Goal: Information Seeking & Learning: Learn about a topic

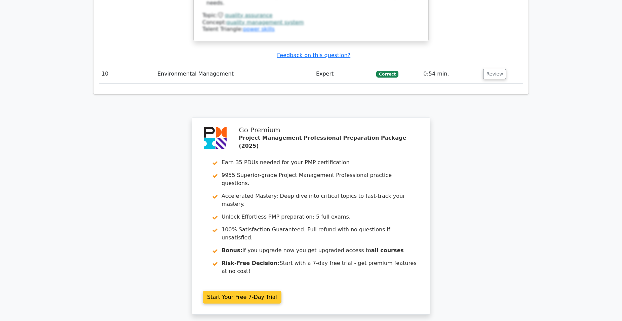
scroll to position [1578, 0]
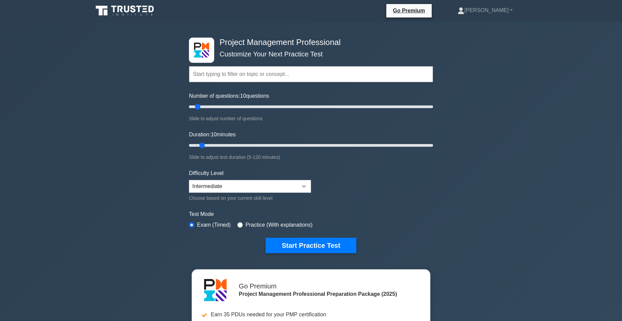
select select "expert"
click at [189, 180] on select "Beginner Intermediate Expert" at bounding box center [250, 186] width 122 height 13
click at [240, 223] on input "radio" at bounding box center [239, 225] width 5 height 5
radio input "true"
click at [238, 223] on input "radio" at bounding box center [239, 225] width 5 height 5
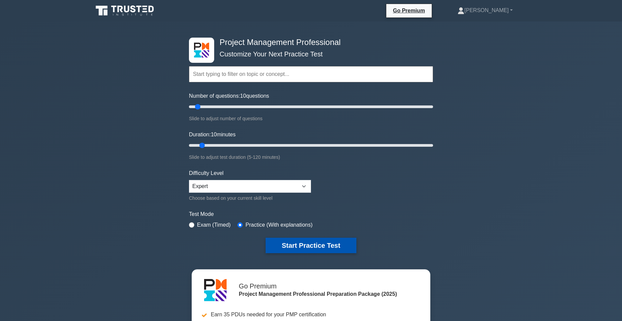
click at [331, 246] on button "Start Practice Test" at bounding box center [311, 245] width 91 height 15
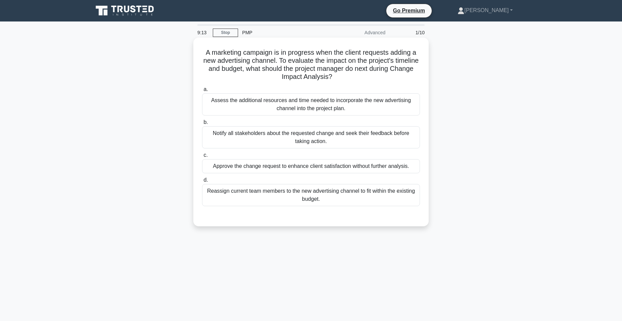
click at [299, 136] on div "Notify all stakeholders about the requested change and seek their feedback befo…" at bounding box center [311, 137] width 218 height 22
click at [202, 125] on input "b. Notify all stakeholders about the requested change and seek their feedback b…" at bounding box center [202, 122] width 0 height 4
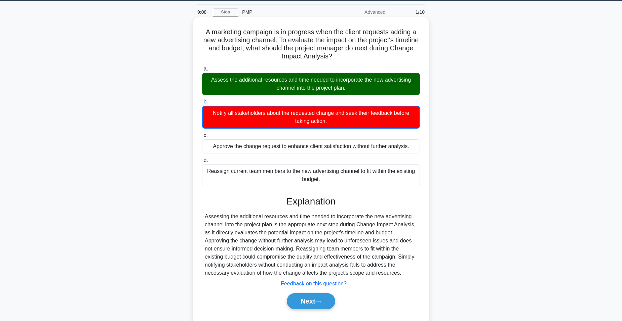
scroll to position [42, 0]
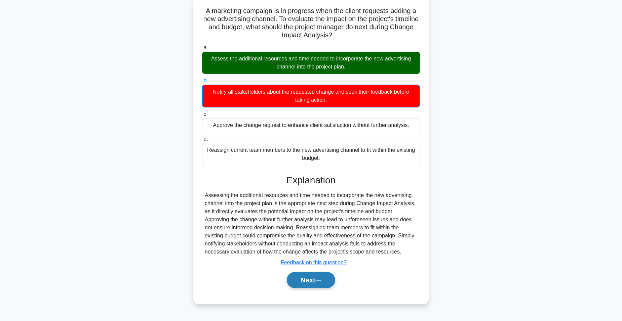
click at [321, 280] on icon at bounding box center [318, 281] width 6 height 4
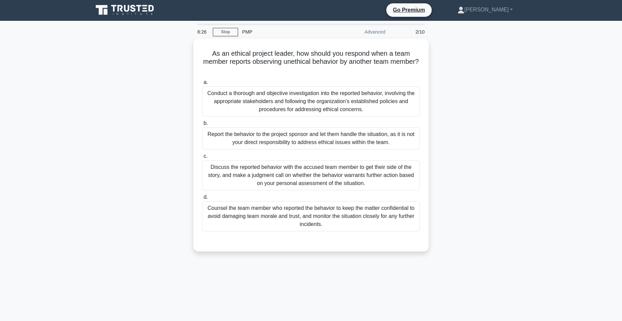
scroll to position [0, 0]
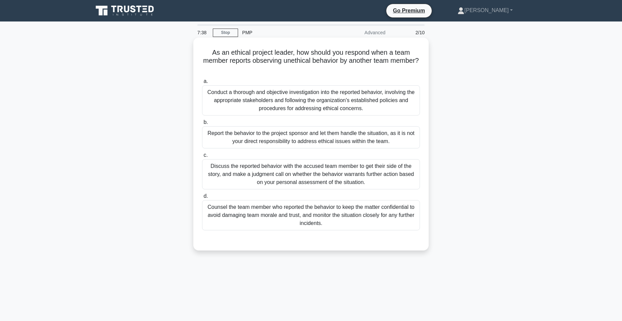
click at [347, 111] on div "Conduct a thorough and objective investigation into the reported behavior, invo…" at bounding box center [311, 100] width 218 height 30
click at [202, 84] on input "a. Conduct a thorough and objective investigation into the reported behavior, i…" at bounding box center [202, 81] width 0 height 4
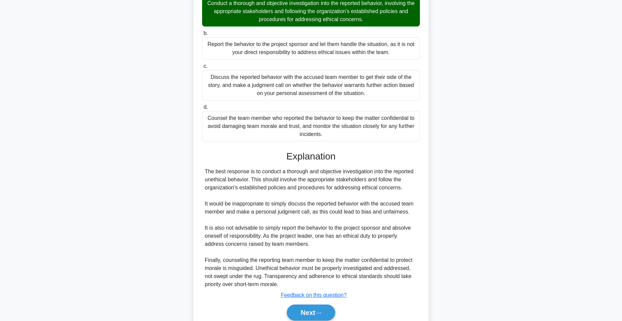
scroll to position [101, 0]
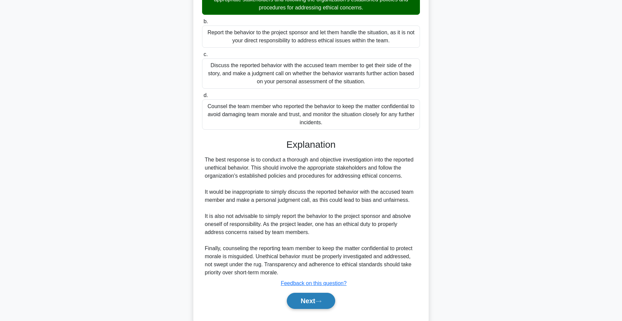
click at [304, 302] on button "Next" at bounding box center [311, 301] width 48 height 16
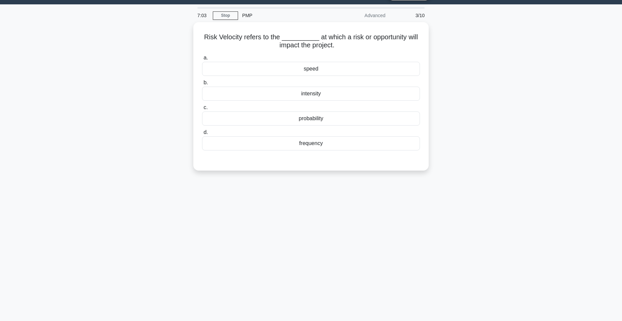
scroll to position [0, 0]
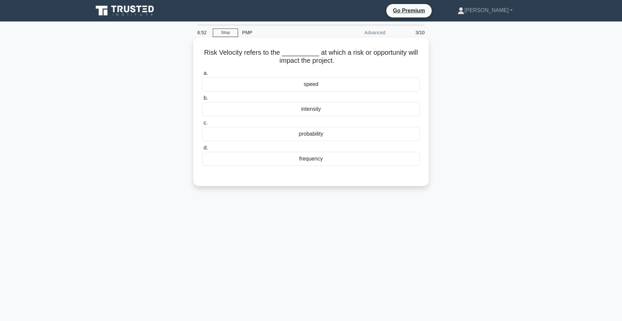
click at [272, 82] on div "speed" at bounding box center [311, 84] width 218 height 14
click at [202, 76] on input "a. speed" at bounding box center [202, 73] width 0 height 4
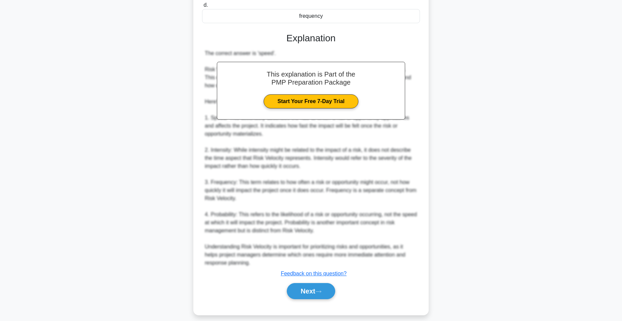
scroll to position [150, 0]
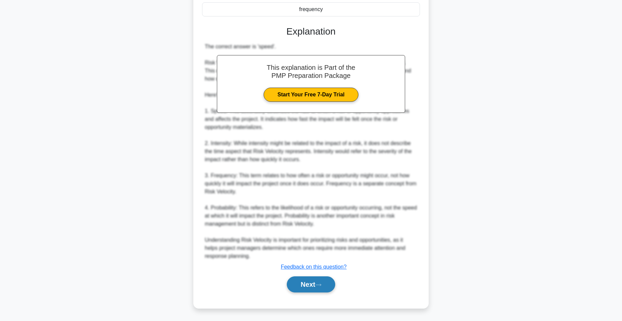
click at [321, 284] on icon at bounding box center [318, 285] width 6 height 4
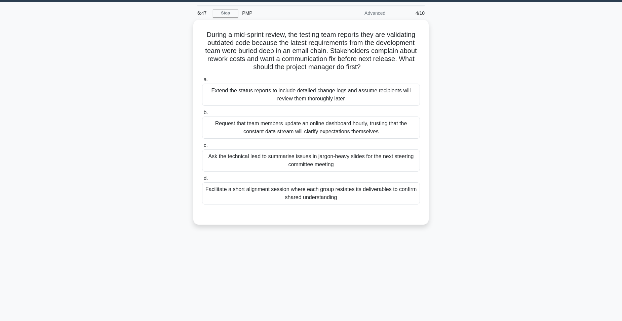
scroll to position [0, 0]
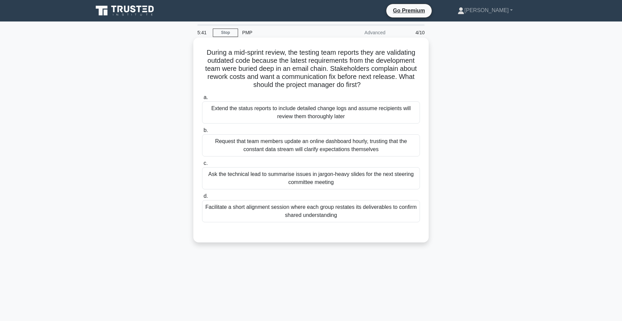
click at [237, 214] on div "Facilitate a short alignment session where each group restates its deliverables…" at bounding box center [311, 211] width 218 height 22
click at [202, 199] on input "d. Facilitate a short alignment session where each group restates its deliverab…" at bounding box center [202, 196] width 0 height 4
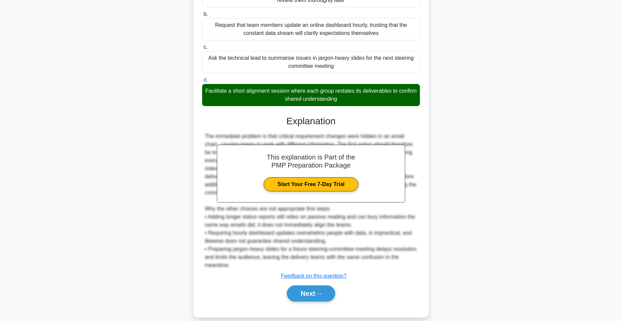
scroll to position [118, 0]
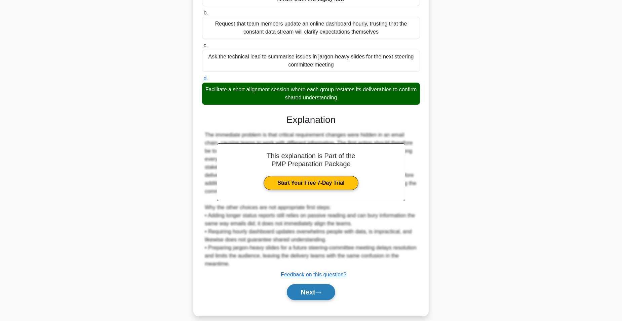
click at [316, 284] on button "Next" at bounding box center [311, 292] width 48 height 16
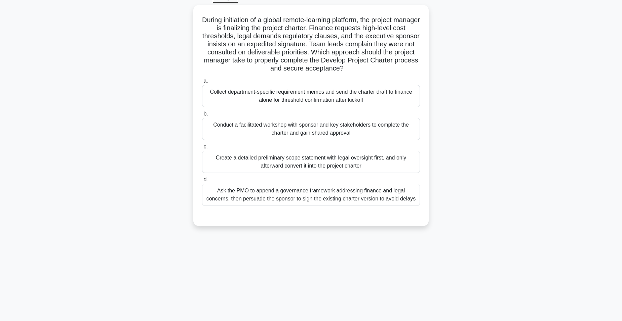
scroll to position [0, 0]
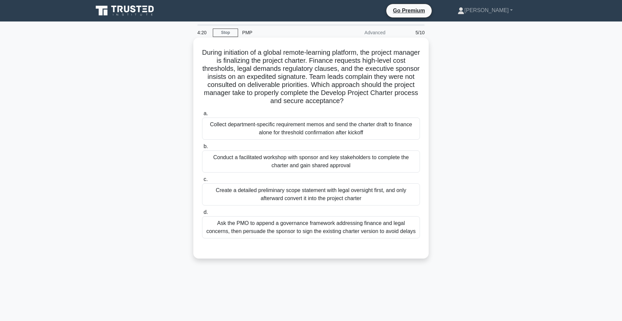
click at [367, 163] on div "Conduct a facilitated workshop with sponsor and key stakeholders to complete th…" at bounding box center [311, 162] width 218 height 22
click at [202, 149] on input "b. Conduct a facilitated workshop with sponsor and key stakeholders to complete…" at bounding box center [202, 147] width 0 height 4
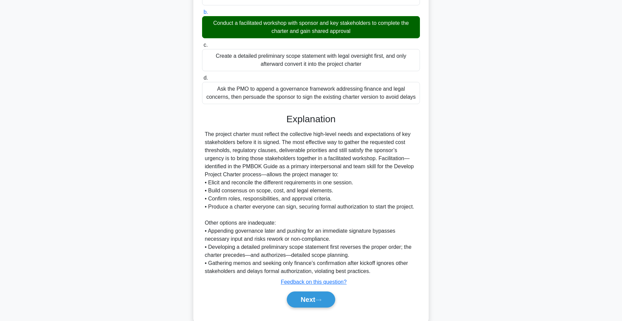
scroll to position [150, 0]
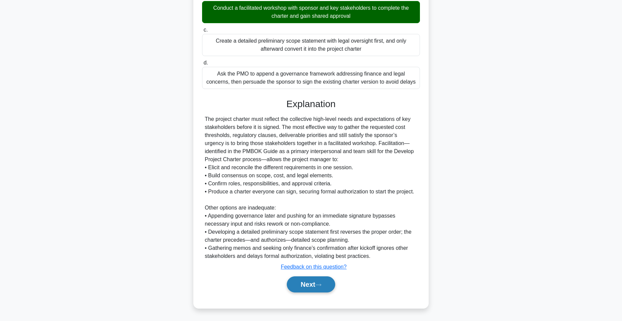
click at [313, 278] on button "Next" at bounding box center [311, 285] width 48 height 16
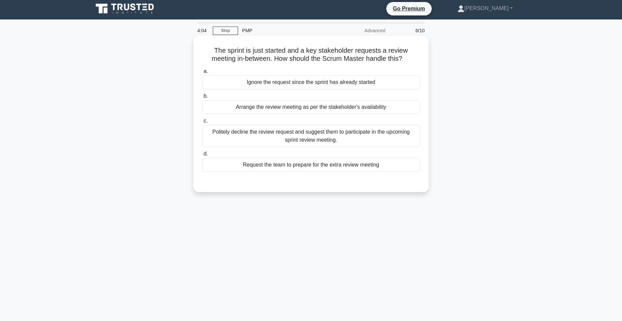
scroll to position [0, 0]
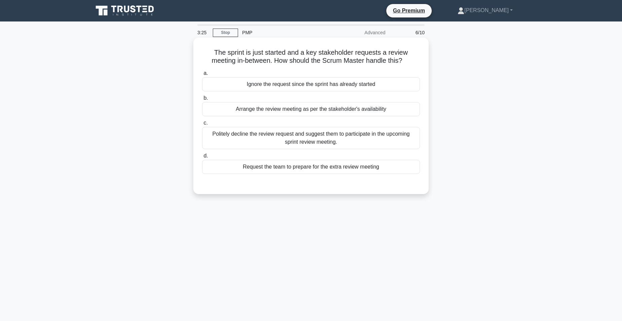
click at [304, 135] on div "Politely decline the review request and suggest them to participate in the upco…" at bounding box center [311, 138] width 218 height 22
click at [202, 125] on input "c. Politely decline the review request and suggest them to participate in the u…" at bounding box center [202, 123] width 0 height 4
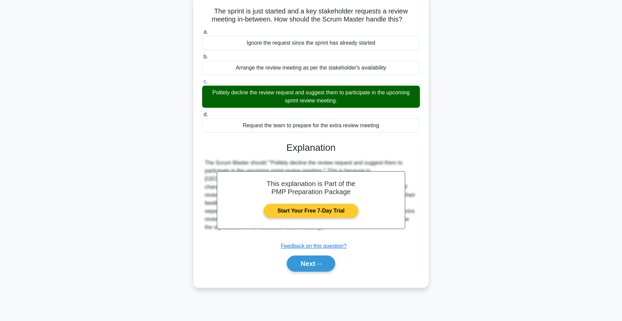
scroll to position [42, 0]
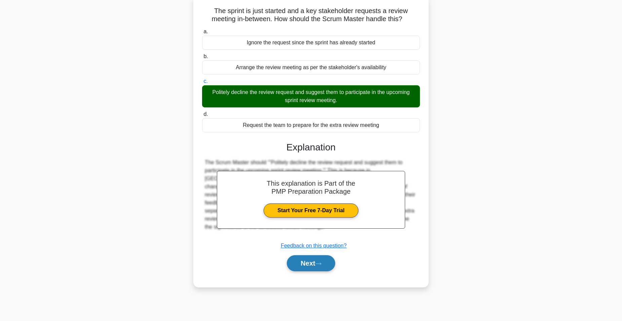
click at [317, 265] on button "Next" at bounding box center [311, 264] width 48 height 16
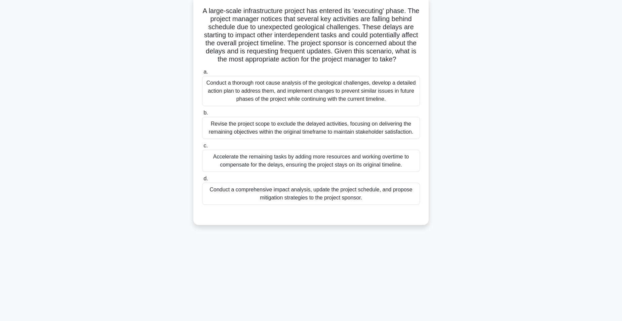
click at [297, 101] on div "Conduct a thorough root cause analysis of the geological challenges, develop a …" at bounding box center [311, 91] width 218 height 30
click at [202, 74] on input "a. Conduct a thorough root cause analysis of the geological challenges, develop…" at bounding box center [202, 72] width 0 height 4
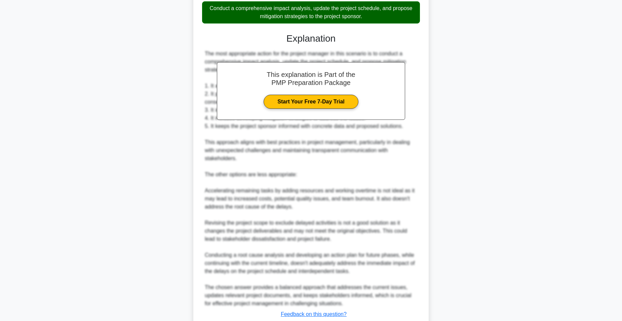
scroll to position [280, 0]
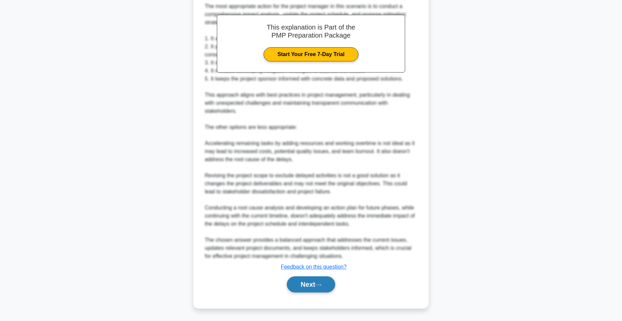
click at [308, 287] on button "Next" at bounding box center [311, 285] width 48 height 16
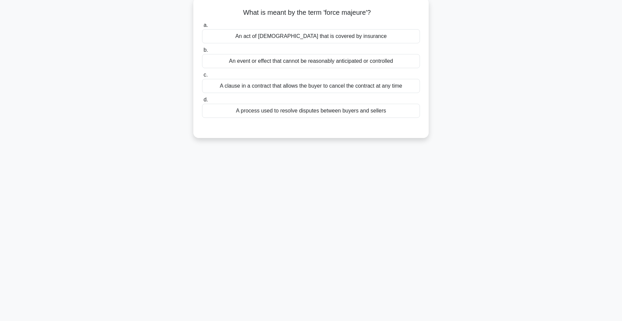
scroll to position [0, 0]
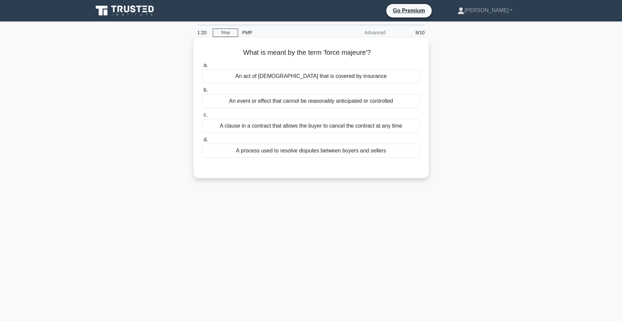
click at [299, 125] on div "A clause in a contract that allows the buyer to cancel the contract at any time" at bounding box center [311, 126] width 218 height 14
click at [202, 117] on input "c. A clause in a contract that allows the buyer to cancel the contract at any t…" at bounding box center [202, 115] width 0 height 4
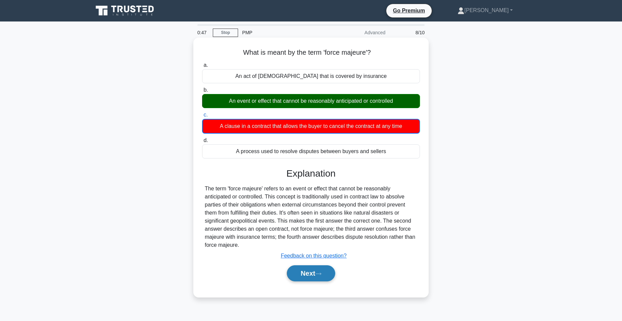
click at [309, 274] on button "Next" at bounding box center [311, 274] width 48 height 16
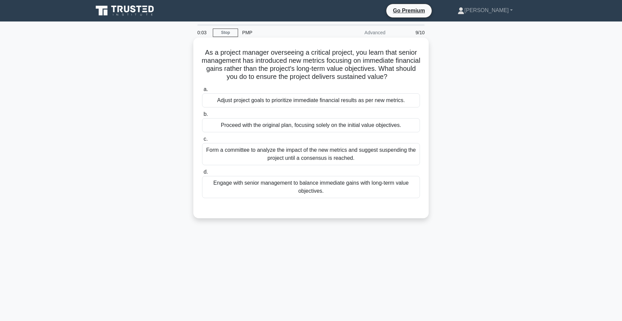
click at [296, 126] on div "Proceed with the original plan, focusing solely on the initial value objectives." at bounding box center [311, 125] width 218 height 14
click at [202, 117] on input "b. Proceed with the original plan, focusing solely on the initial value objecti…" at bounding box center [202, 114] width 0 height 4
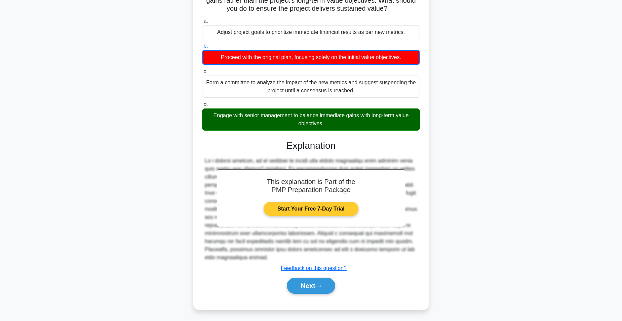
scroll to position [70, 0]
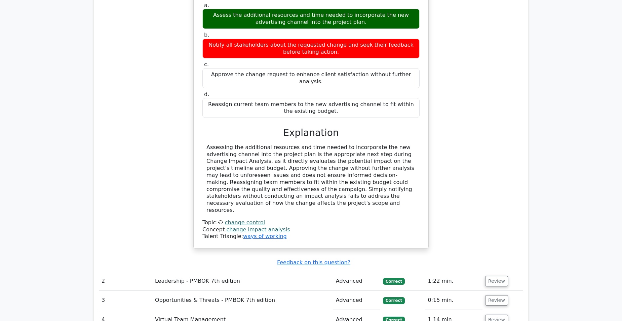
scroll to position [807, 0]
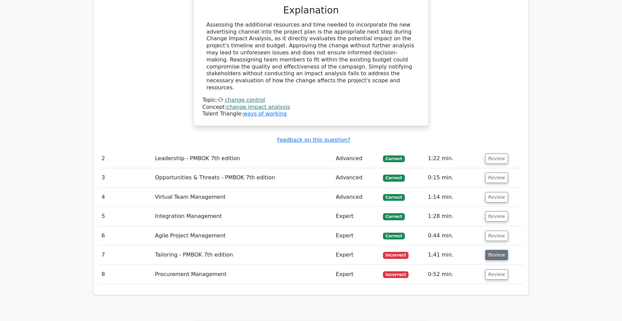
click at [501, 250] on button "Review" at bounding box center [496, 255] width 23 height 10
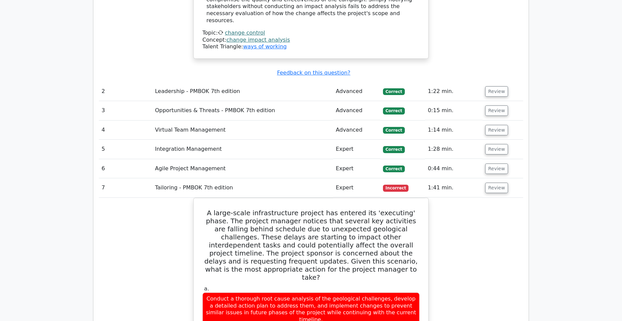
scroll to position [1076, 0]
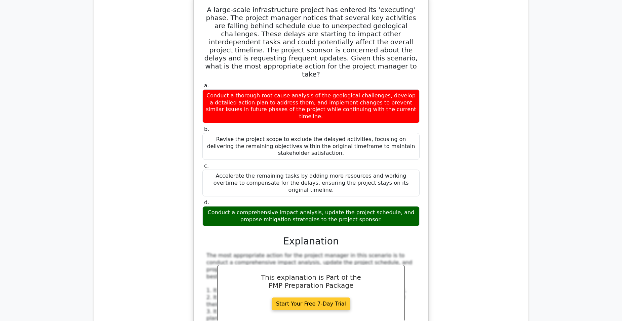
click at [323, 298] on link "Start Your Free 7-Day Trial" at bounding box center [311, 304] width 79 height 13
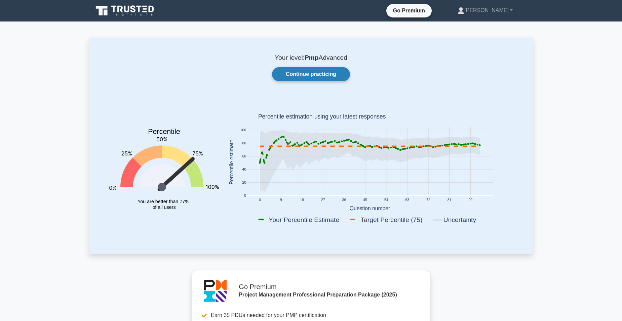
click at [305, 74] on link "Continue practicing" at bounding box center [311, 74] width 78 height 14
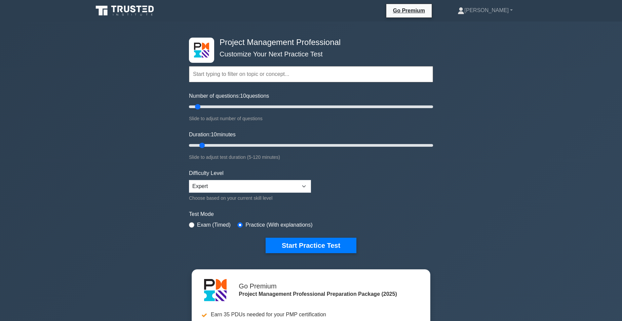
click at [195, 223] on div "Exam (Timed)" at bounding box center [210, 225] width 42 height 8
click at [192, 223] on input "radio" at bounding box center [191, 225] width 5 height 5
radio input "true"
click at [192, 223] on input "radio" at bounding box center [191, 225] width 5 height 5
click at [192, 221] on div "Exam (Timed)" at bounding box center [210, 225] width 42 height 8
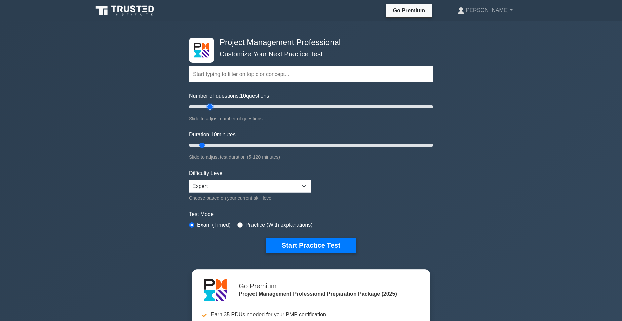
click at [208, 107] on input "Number of questions: 10 questions" at bounding box center [311, 107] width 244 height 8
click at [207, 106] on input "Number of questions: 20 questions" at bounding box center [311, 107] width 244 height 8
type input "15"
click at [204, 107] on input "Number of questions: 20 questions" at bounding box center [311, 107] width 244 height 8
type input "15"
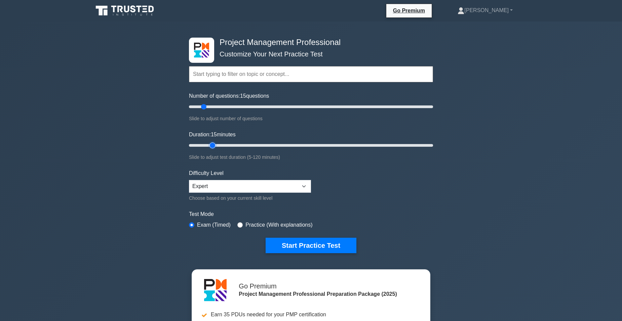
click at [209, 145] on input "Duration: 15 minutes" at bounding box center [311, 146] width 244 height 8
click at [323, 245] on button "Start Practice Test" at bounding box center [311, 245] width 91 height 15
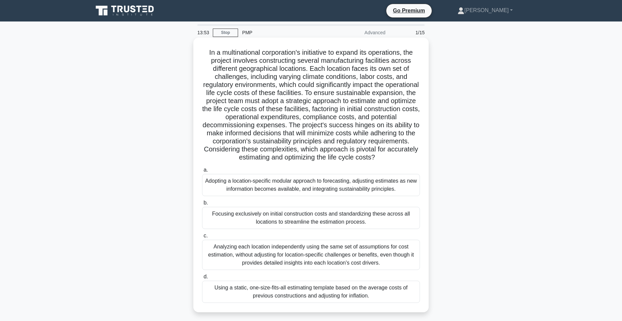
scroll to position [34, 0]
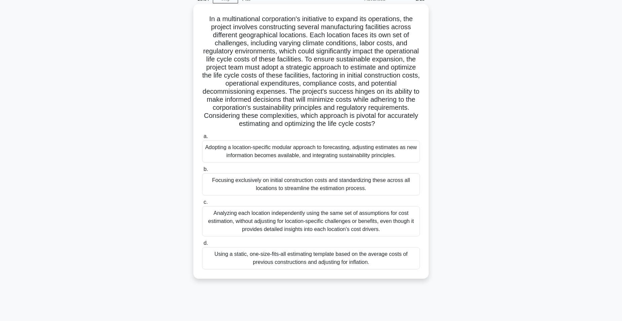
click at [291, 153] on div "Adopting a location-specific modular approach to forecasting, adjusting estimat…" at bounding box center [311, 152] width 218 height 22
click at [202, 139] on input "a. Adopting a location-specific modular approach to forecasting, adjusting esti…" at bounding box center [202, 137] width 0 height 4
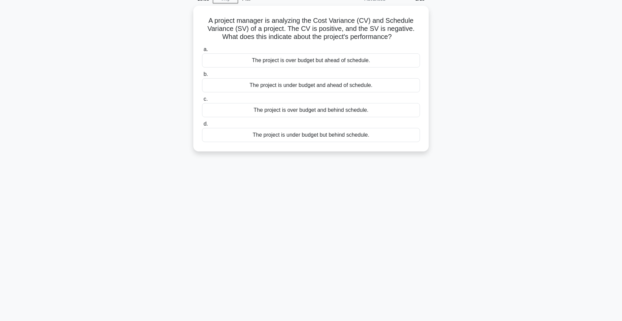
scroll to position [0, 0]
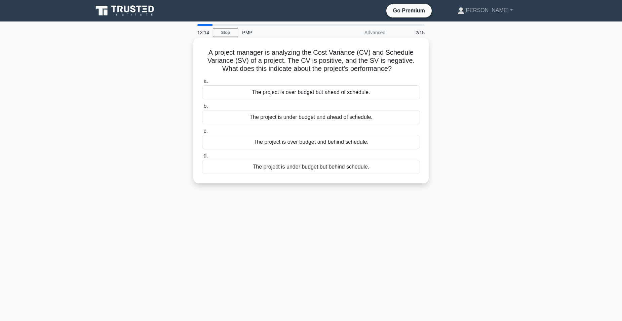
click at [271, 166] on div "The project is under budget but behind schedule." at bounding box center [311, 167] width 218 height 14
click at [202, 158] on input "d. The project is under budget but behind schedule." at bounding box center [202, 156] width 0 height 4
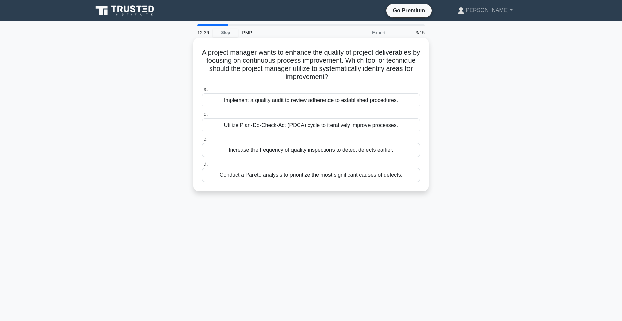
click at [253, 124] on div "Utilize Plan-Do-Check-Act (PDCA) cycle to iteratively improve processes." at bounding box center [311, 125] width 218 height 14
click at [202, 117] on input "b. Utilize Plan-Do-Check-Act (PDCA) cycle to iteratively improve processes." at bounding box center [202, 114] width 0 height 4
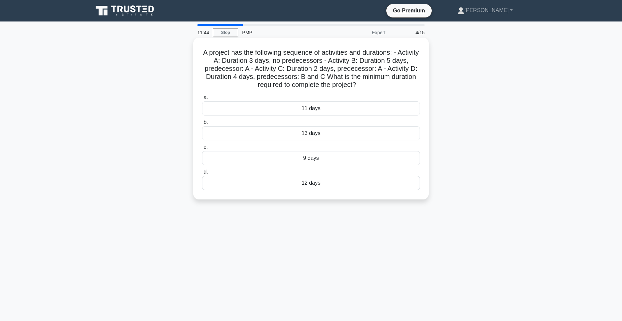
click at [342, 109] on div "11 days" at bounding box center [311, 109] width 218 height 14
click at [202, 100] on input "a. 11 days" at bounding box center [202, 98] width 0 height 4
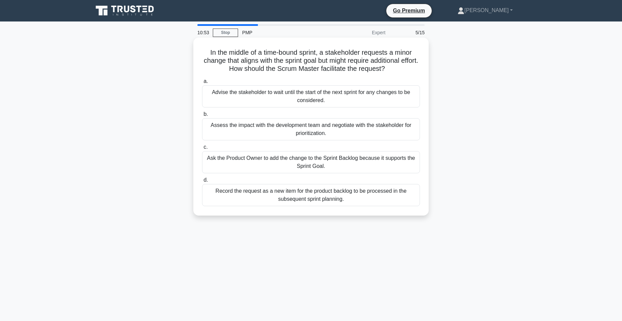
click at [315, 197] on div "Record the request as a new item for the product backlog to be processed in the…" at bounding box center [311, 195] width 218 height 22
click at [202, 183] on input "d. Record the request as a new item for the product backlog to be processed in …" at bounding box center [202, 180] width 0 height 4
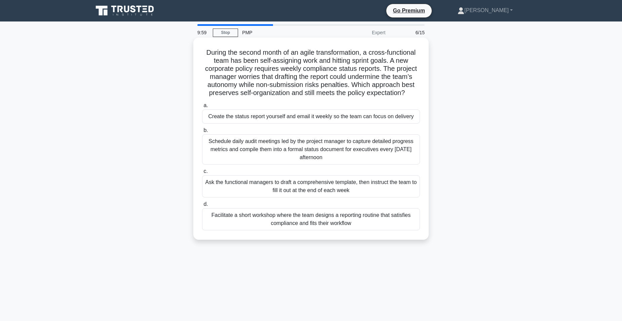
click at [319, 221] on div "Facilitate a short workshop where the team designs a reporting routine that sat…" at bounding box center [311, 219] width 218 height 22
click at [202, 207] on input "d. Facilitate a short workshop where the team designs a reporting routine that …" at bounding box center [202, 204] width 0 height 4
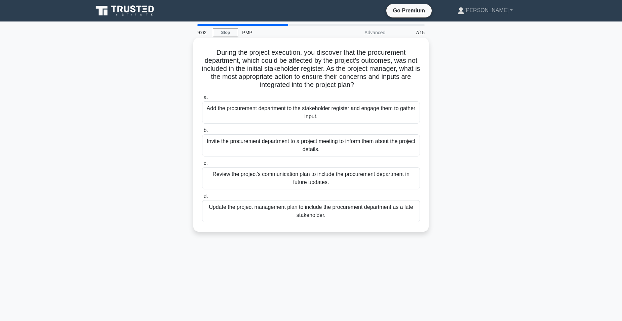
click at [254, 108] on div "Add the procurement department to the stakeholder register and engage them to g…" at bounding box center [311, 113] width 218 height 22
click at [202, 100] on input "a. Add the procurement department to the stakeholder register and engage them t…" at bounding box center [202, 98] width 0 height 4
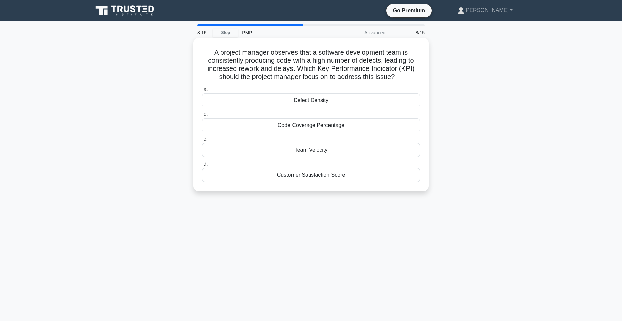
click at [270, 151] on div "Team Velocity" at bounding box center [311, 150] width 218 height 14
click at [202, 142] on input "c. Team Velocity" at bounding box center [202, 139] width 0 height 4
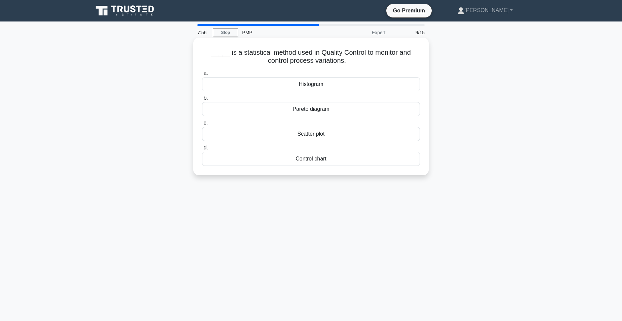
click at [336, 161] on div "Control chart" at bounding box center [311, 159] width 218 height 14
click at [202, 150] on input "d. Control chart" at bounding box center [202, 148] width 0 height 4
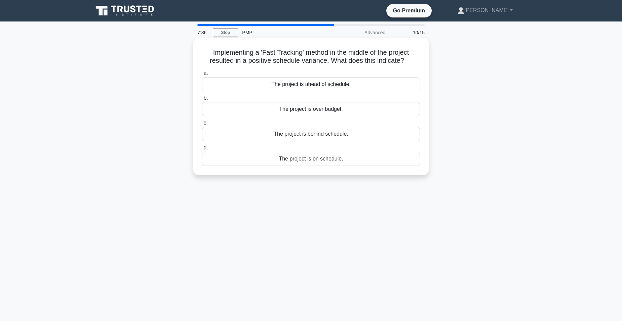
click at [319, 85] on div "The project is ahead of schedule." at bounding box center [311, 84] width 218 height 14
click at [202, 76] on input "a. The project is ahead of schedule." at bounding box center [202, 73] width 0 height 4
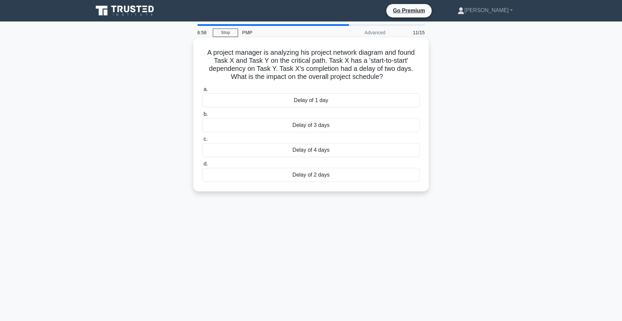
click at [326, 127] on div "Delay of 3 days" at bounding box center [311, 125] width 218 height 14
click at [202, 117] on input "b. Delay of 3 days" at bounding box center [202, 114] width 0 height 4
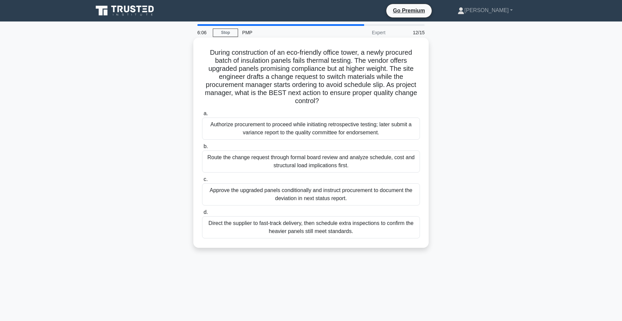
click at [293, 164] on div "Route the change request through formal board review and analyze schedule, cost…" at bounding box center [311, 162] width 218 height 22
click at [202, 149] on input "b. Route the change request through formal board review and analyze schedule, c…" at bounding box center [202, 147] width 0 height 4
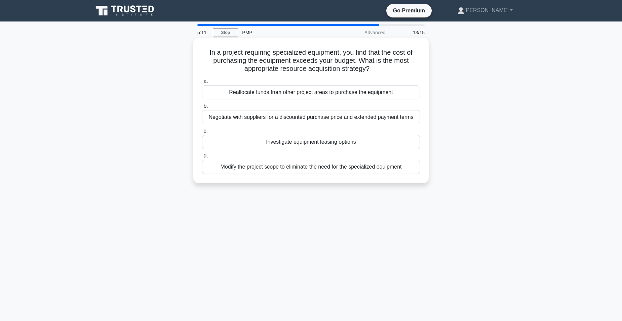
click at [256, 143] on div "Investigate equipment leasing options" at bounding box center [311, 142] width 218 height 14
click at [202, 134] on input "c. Investigate equipment leasing options" at bounding box center [202, 131] width 0 height 4
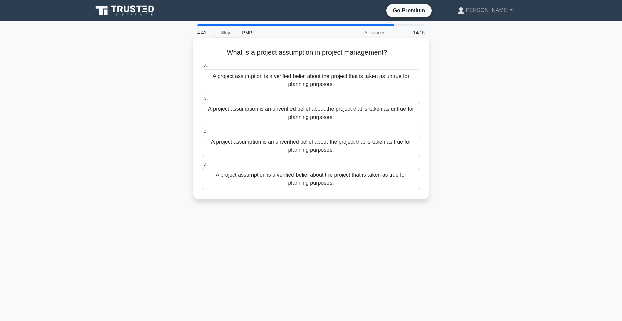
click at [311, 149] on div "A project assumption is an unverified belief about the project that is taken as…" at bounding box center [311, 146] width 218 height 22
click at [202, 134] on input "c. A project assumption is an unverified belief about the project that is taken…" at bounding box center [202, 131] width 0 height 4
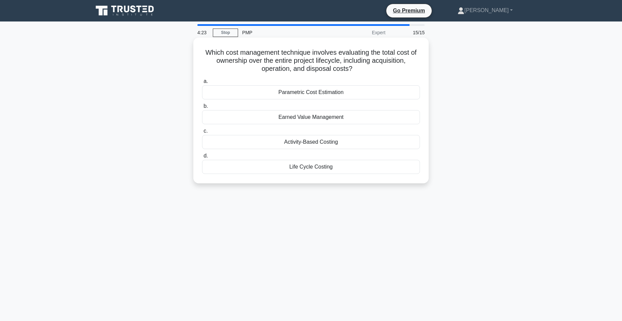
click at [313, 168] on div "Life Cycle Costing" at bounding box center [311, 167] width 218 height 14
click at [202, 158] on input "d. Life Cycle Costing" at bounding box center [202, 156] width 0 height 4
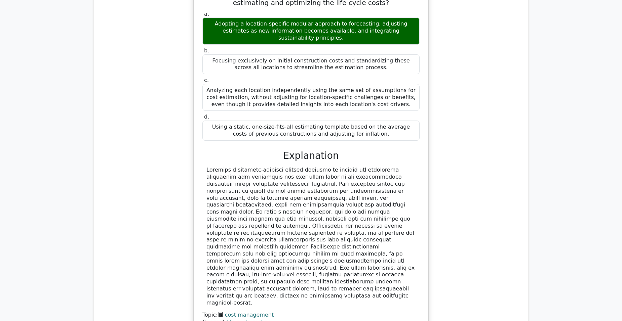
scroll to position [1009, 0]
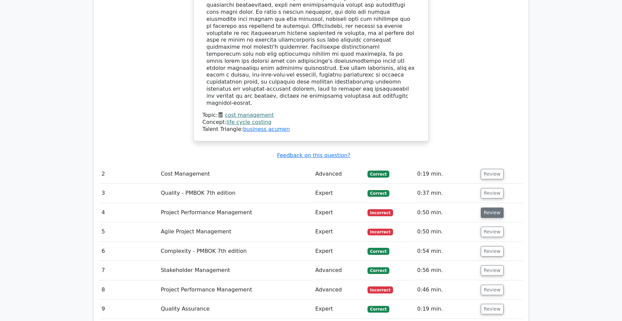
click at [489, 208] on button "Review" at bounding box center [492, 213] width 23 height 10
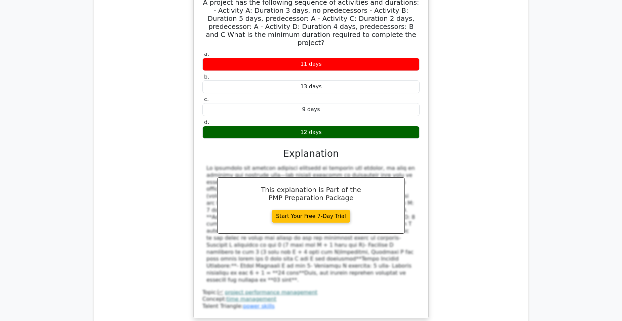
scroll to position [1345, 0]
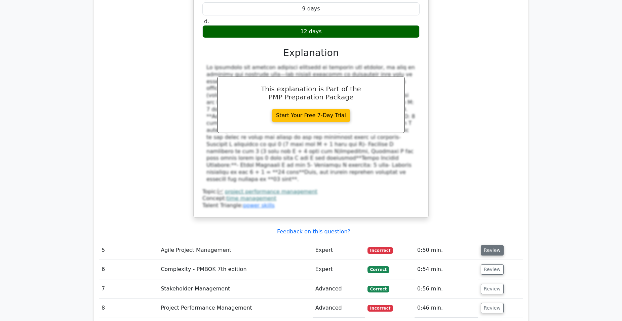
click at [489, 245] on button "Review" at bounding box center [492, 250] width 23 height 10
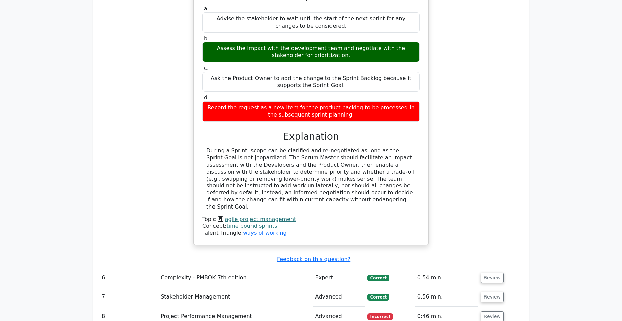
scroll to position [1648, 0]
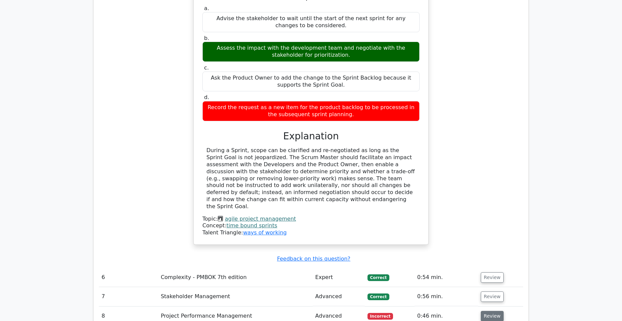
click at [495, 311] on button "Review" at bounding box center [492, 316] width 23 height 10
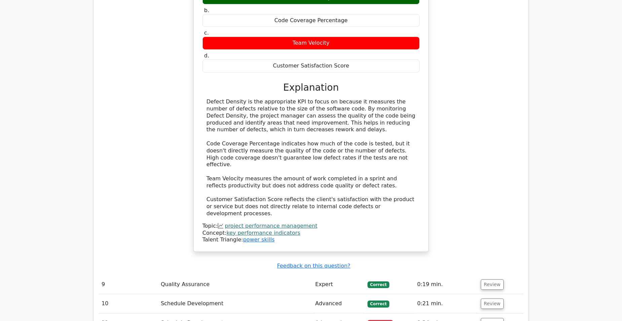
scroll to position [2051, 0]
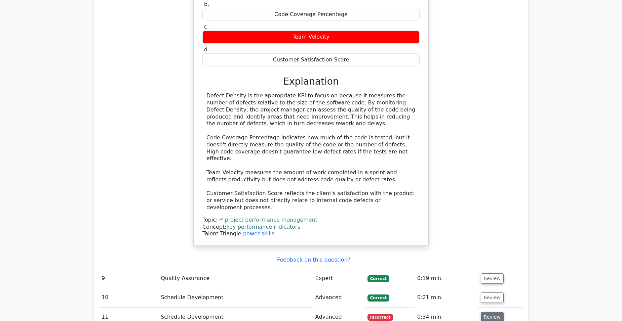
click at [489, 312] on button "Review" at bounding box center [492, 317] width 23 height 10
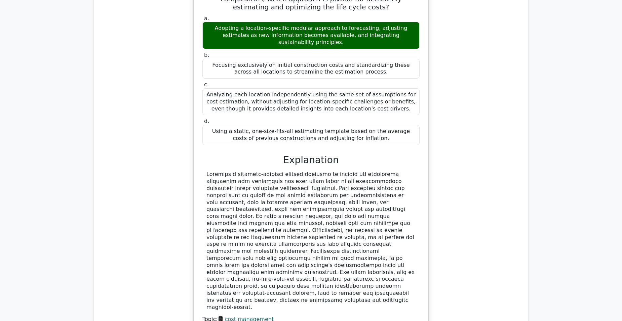
scroll to position [706, 0]
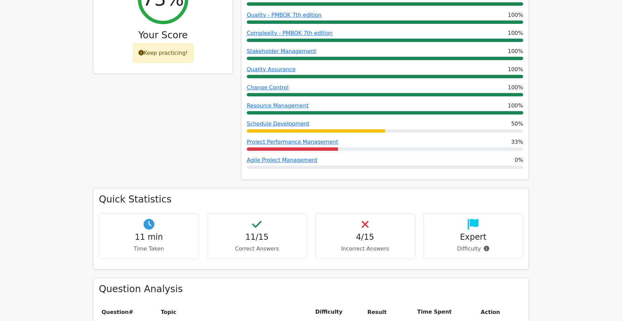
scroll to position [168, 0]
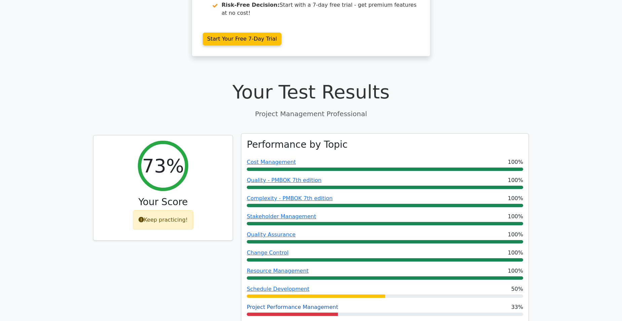
click at [305, 304] on link "Project Performance Management" at bounding box center [292, 307] width 91 height 6
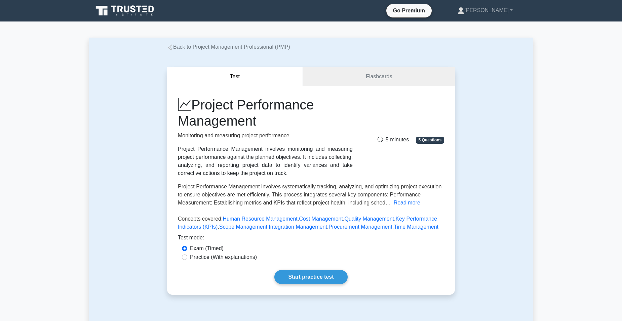
click at [305, 275] on link "Start practice test" at bounding box center [310, 277] width 73 height 14
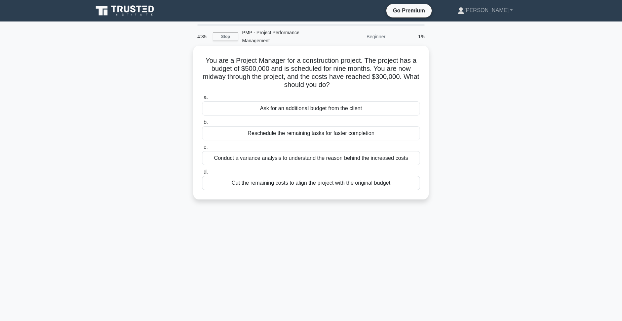
click at [239, 160] on div "Conduct a variance analysis to understand the reason behind the increased costs" at bounding box center [311, 158] width 218 height 14
click at [202, 150] on input "c. Conduct a variance analysis to understand the reason behind the increased co…" at bounding box center [202, 147] width 0 height 4
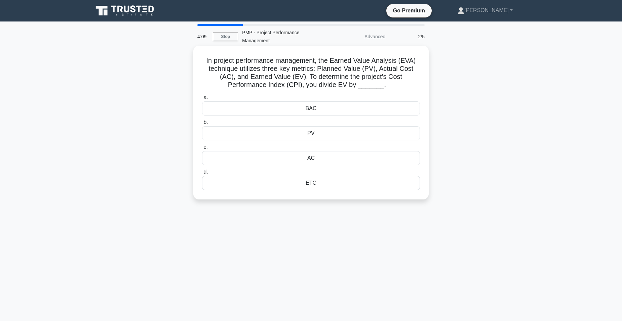
click at [335, 134] on div "PV" at bounding box center [311, 133] width 218 height 14
click at [202, 125] on input "b. PV" at bounding box center [202, 122] width 0 height 4
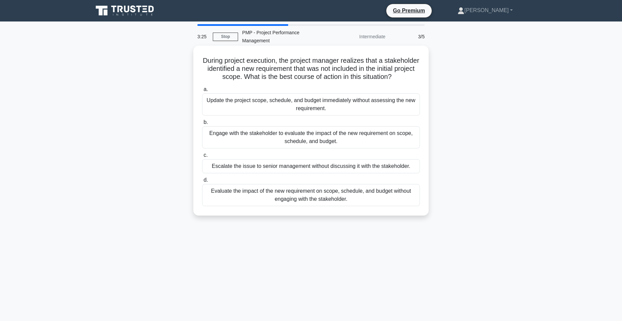
click at [284, 147] on div "Engage with the stakeholder to evaluate the impact of the new requirement on sc…" at bounding box center [311, 137] width 218 height 22
click at [202, 125] on input "b. Engage with the stakeholder to evaluate the impact of the new requirement on…" at bounding box center [202, 122] width 0 height 4
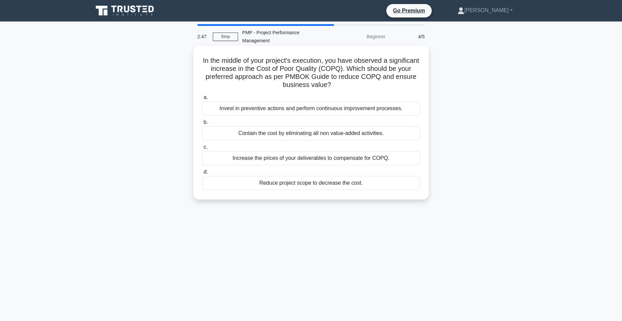
click at [276, 111] on div "Invest in preventive actions and perform continuous improvement processes." at bounding box center [311, 109] width 218 height 14
click at [202, 100] on input "a. Invest in preventive actions and perform continuous improvement processes." at bounding box center [202, 98] width 0 height 4
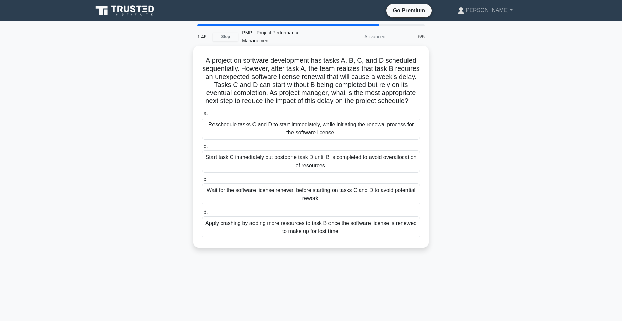
click at [330, 139] on div "Reschedule tasks C and D to start immediately, while initiating the renewal pro…" at bounding box center [311, 129] width 218 height 22
click at [202, 116] on input "a. Reschedule tasks C and D to start immediately, while initiating the renewal …" at bounding box center [202, 114] width 0 height 4
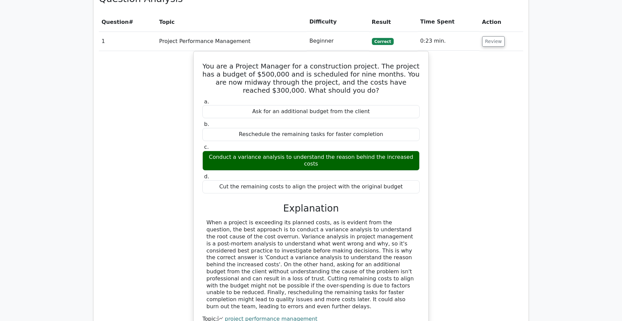
scroll to position [639, 0]
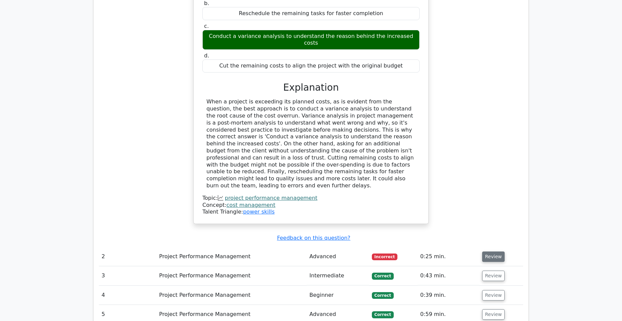
click at [493, 252] on button "Review" at bounding box center [493, 257] width 23 height 10
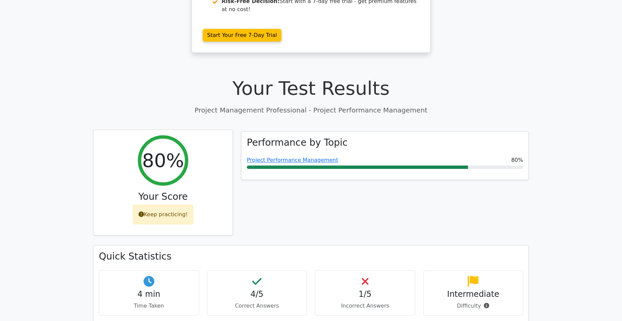
scroll to position [101, 0]
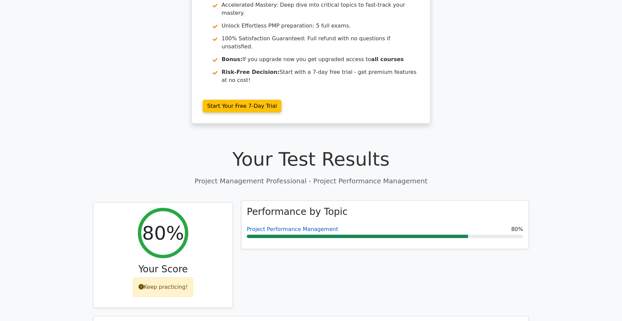
click at [313, 226] on link "Project Performance Management" at bounding box center [292, 229] width 91 height 6
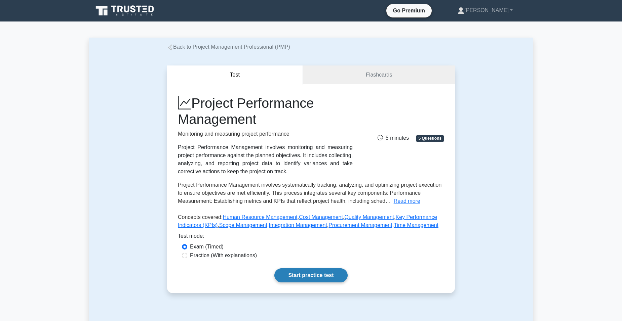
click at [312, 274] on link "Start practice test" at bounding box center [310, 276] width 73 height 14
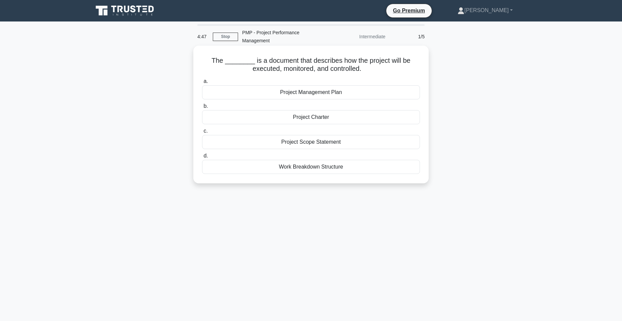
click at [271, 92] on div "Project Management Plan" at bounding box center [311, 92] width 218 height 14
click at [202, 84] on input "a. Project Management Plan" at bounding box center [202, 81] width 0 height 4
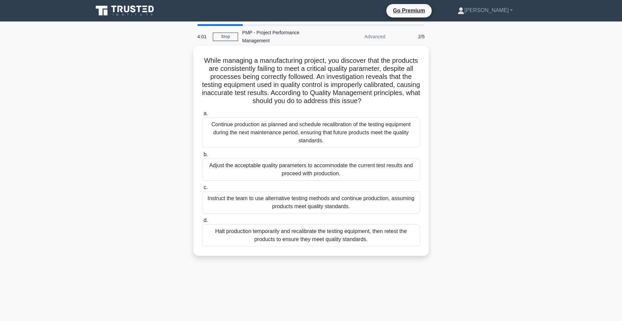
click at [366, 239] on div "Halt production temporarily and recalibrate the testing equipment, then retest …" at bounding box center [311, 236] width 218 height 22
click at [202, 223] on input "d. Halt production temporarily and recalibrate the testing equipment, then rete…" at bounding box center [202, 221] width 0 height 4
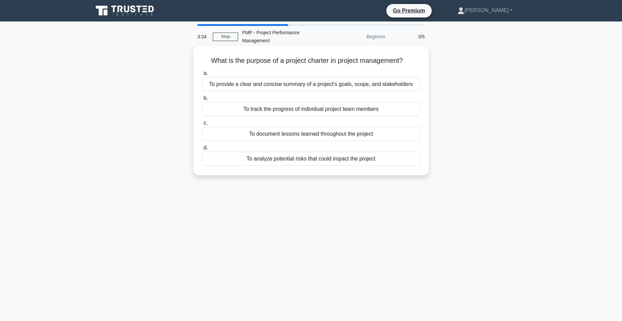
click at [302, 84] on div "To provide a clear and concise summary of a project's goals, scope, and stakeho…" at bounding box center [311, 84] width 218 height 14
click at [202, 76] on input "a. To provide a clear and concise summary of a project's goals, scope, and stak…" at bounding box center [202, 73] width 0 height 4
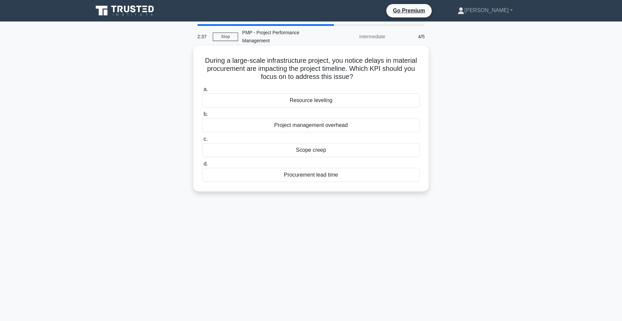
click at [310, 178] on div "Procurement lead time" at bounding box center [311, 175] width 218 height 14
click at [202, 166] on input "d. Procurement lead time" at bounding box center [202, 164] width 0 height 4
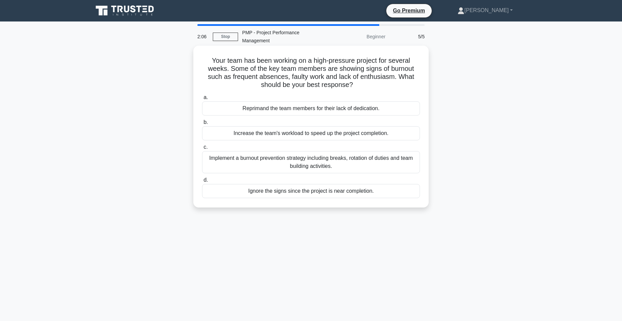
click at [346, 162] on div "Implement a burnout prevention strategy including breaks, rotation of duties an…" at bounding box center [311, 162] width 218 height 22
click at [202, 150] on input "c. Implement a burnout prevention strategy including breaks, rotation of duties…" at bounding box center [202, 147] width 0 height 4
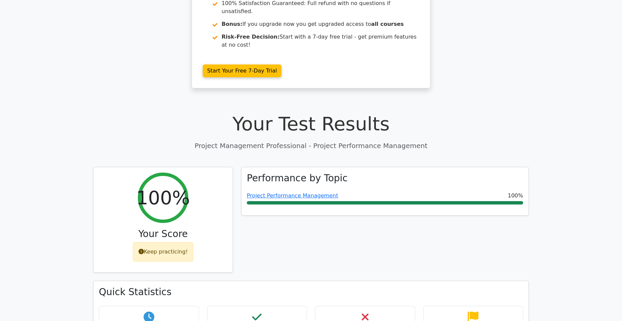
scroll to position [135, 0]
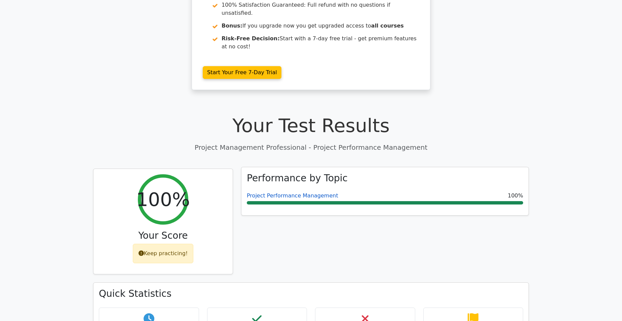
click at [300, 193] on link "Project Performance Management" at bounding box center [292, 196] width 91 height 6
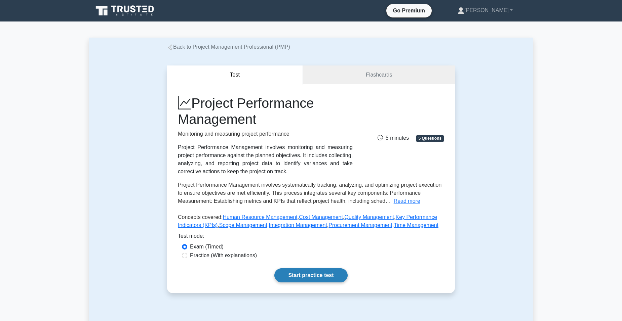
click at [317, 274] on link "Start practice test" at bounding box center [310, 276] width 73 height 14
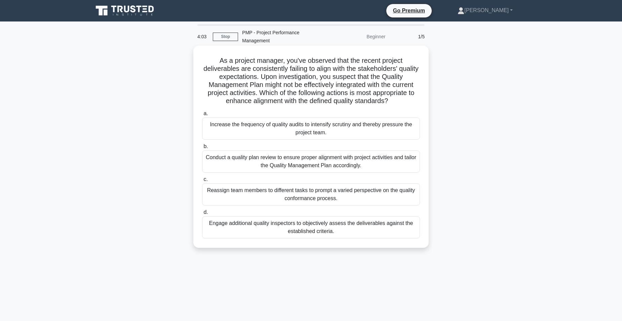
click at [321, 163] on div "Conduct a quality plan review to ensure proper alignment with project activitie…" at bounding box center [311, 162] width 218 height 22
click at [202, 149] on input "b. Conduct a quality plan review to ensure proper alignment with project activi…" at bounding box center [202, 147] width 0 height 4
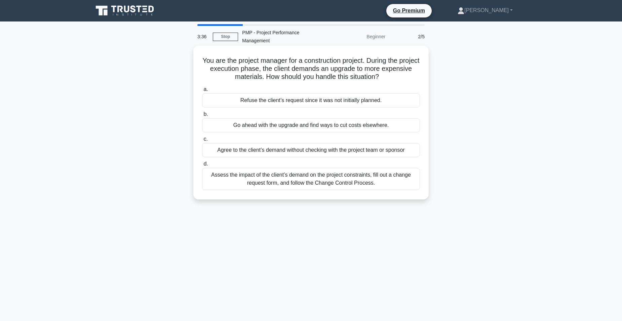
click at [306, 183] on div "Assess the impact of the client’s demand on the project constraints, fill out a…" at bounding box center [311, 179] width 218 height 22
click at [202, 166] on input "d. Assess the impact of the client’s demand on the project constraints, fill ou…" at bounding box center [202, 164] width 0 height 4
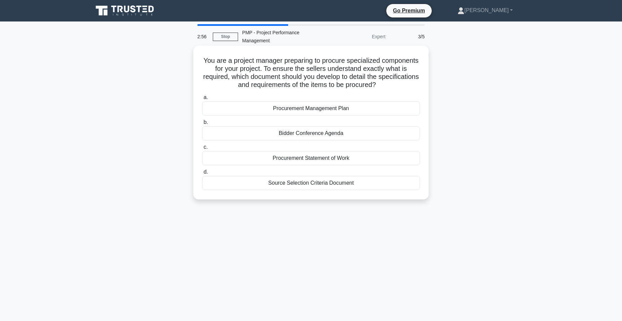
click at [312, 111] on div "Procurement Management Plan" at bounding box center [311, 109] width 218 height 14
click at [202, 100] on input "a. Procurement Management Plan" at bounding box center [202, 98] width 0 height 4
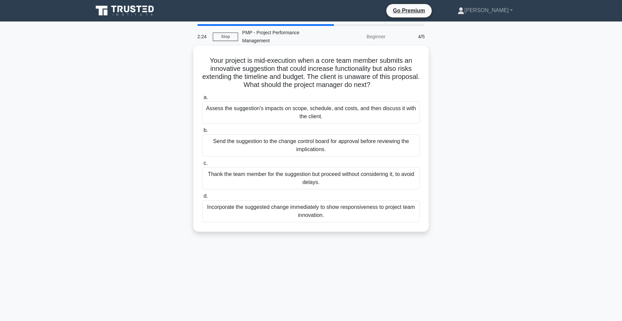
click at [308, 115] on div "Assess the suggestion's impacts on scope, schedule, and costs, and then discuss…" at bounding box center [311, 113] width 218 height 22
click at [202, 100] on input "a. Assess the suggestion's impacts on scope, schedule, and costs, and then disc…" at bounding box center [202, 98] width 0 height 4
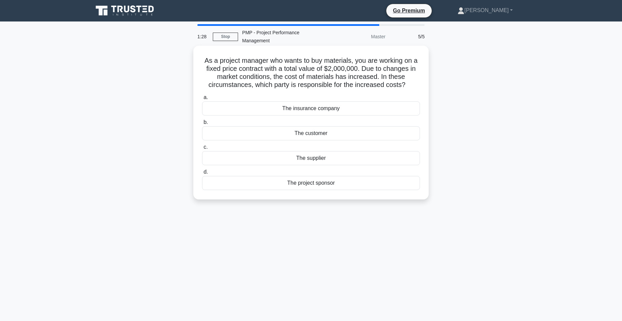
click at [321, 159] on div "The supplier" at bounding box center [311, 158] width 218 height 14
click at [202, 150] on input "c. The supplier" at bounding box center [202, 147] width 0 height 4
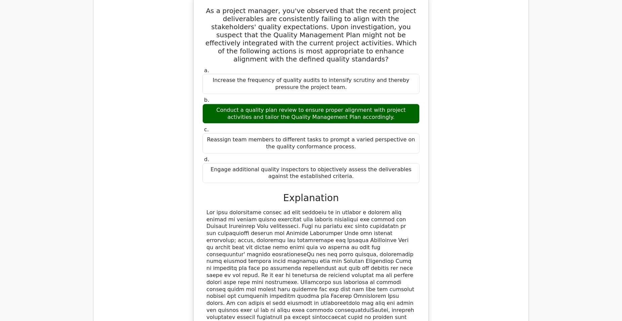
scroll to position [807, 0]
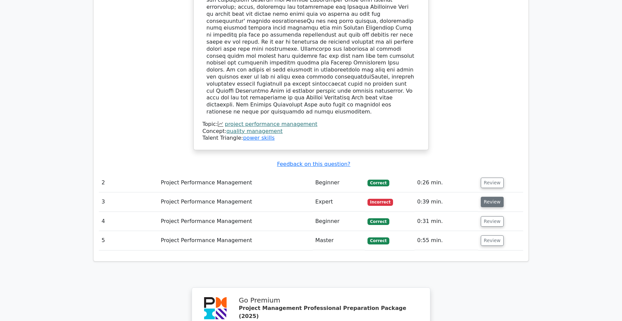
click at [497, 197] on button "Review" at bounding box center [492, 202] width 23 height 10
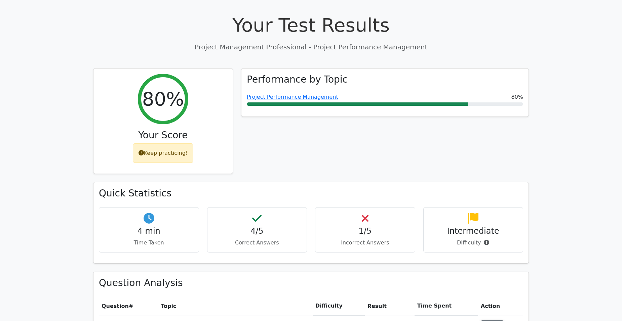
scroll to position [235, 0]
